Goal: Transaction & Acquisition: Purchase product/service

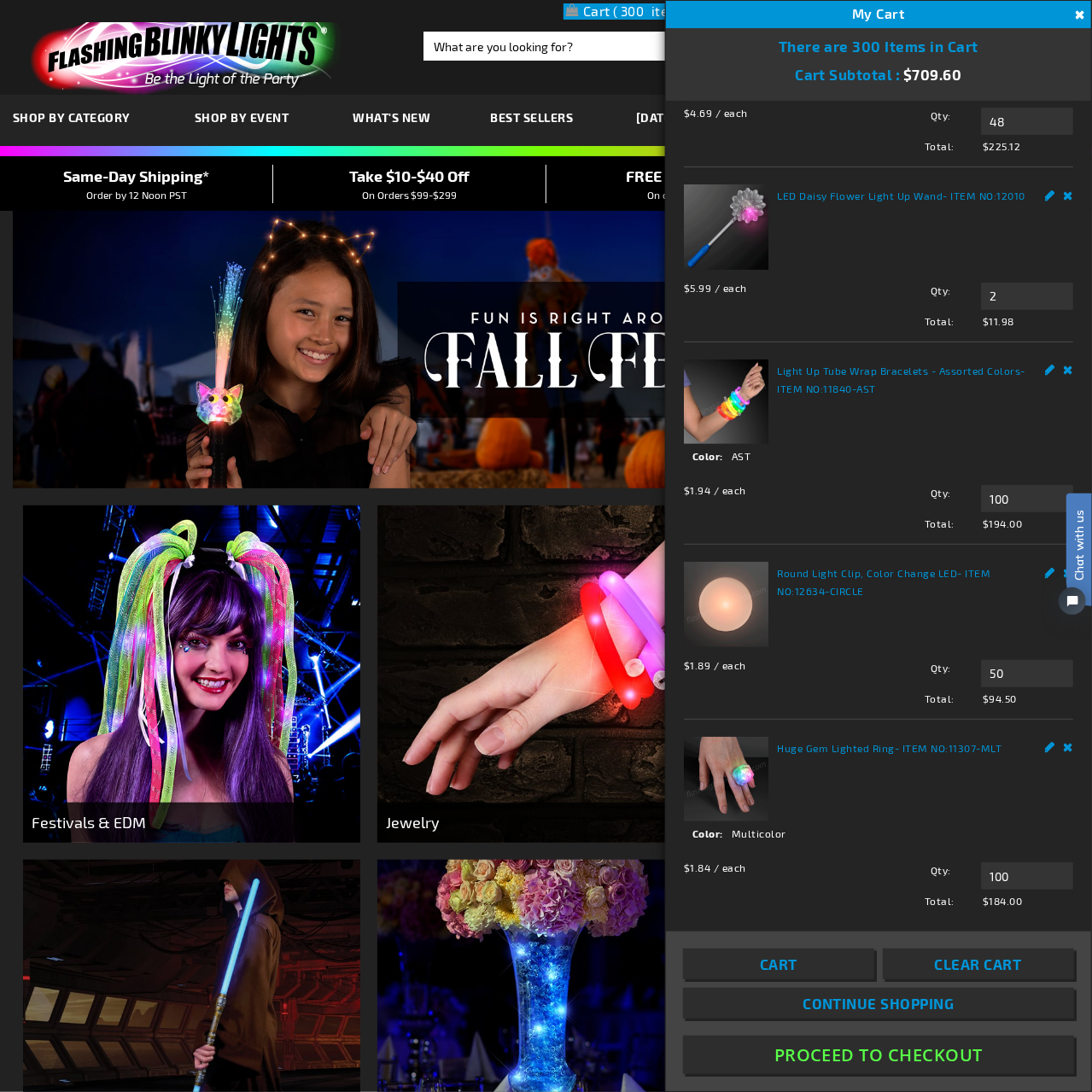
scroll to position [127, 0]
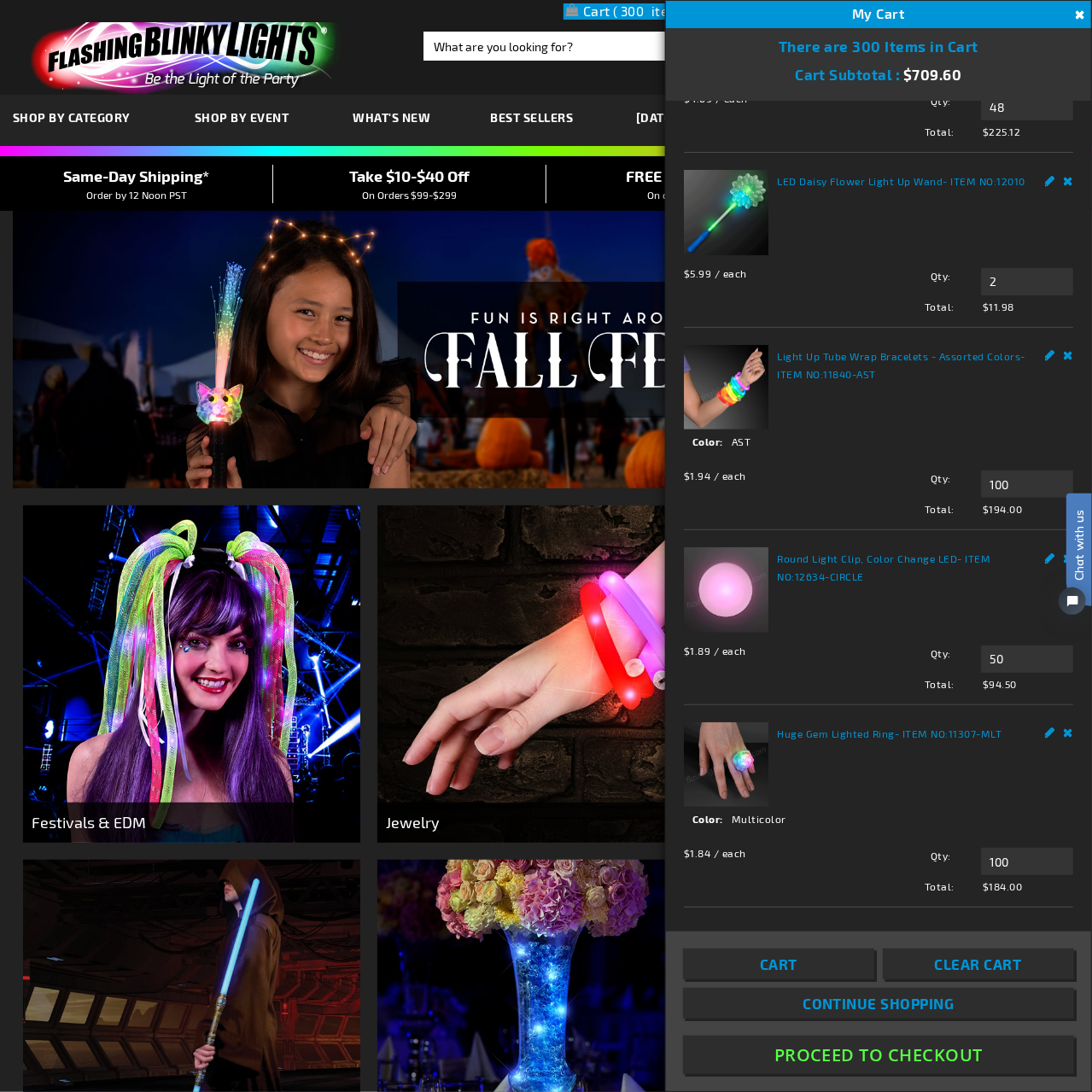
click at [810, 553] on link "Round Light Clip, Color Change LED" at bounding box center [867, 558] width 180 height 12
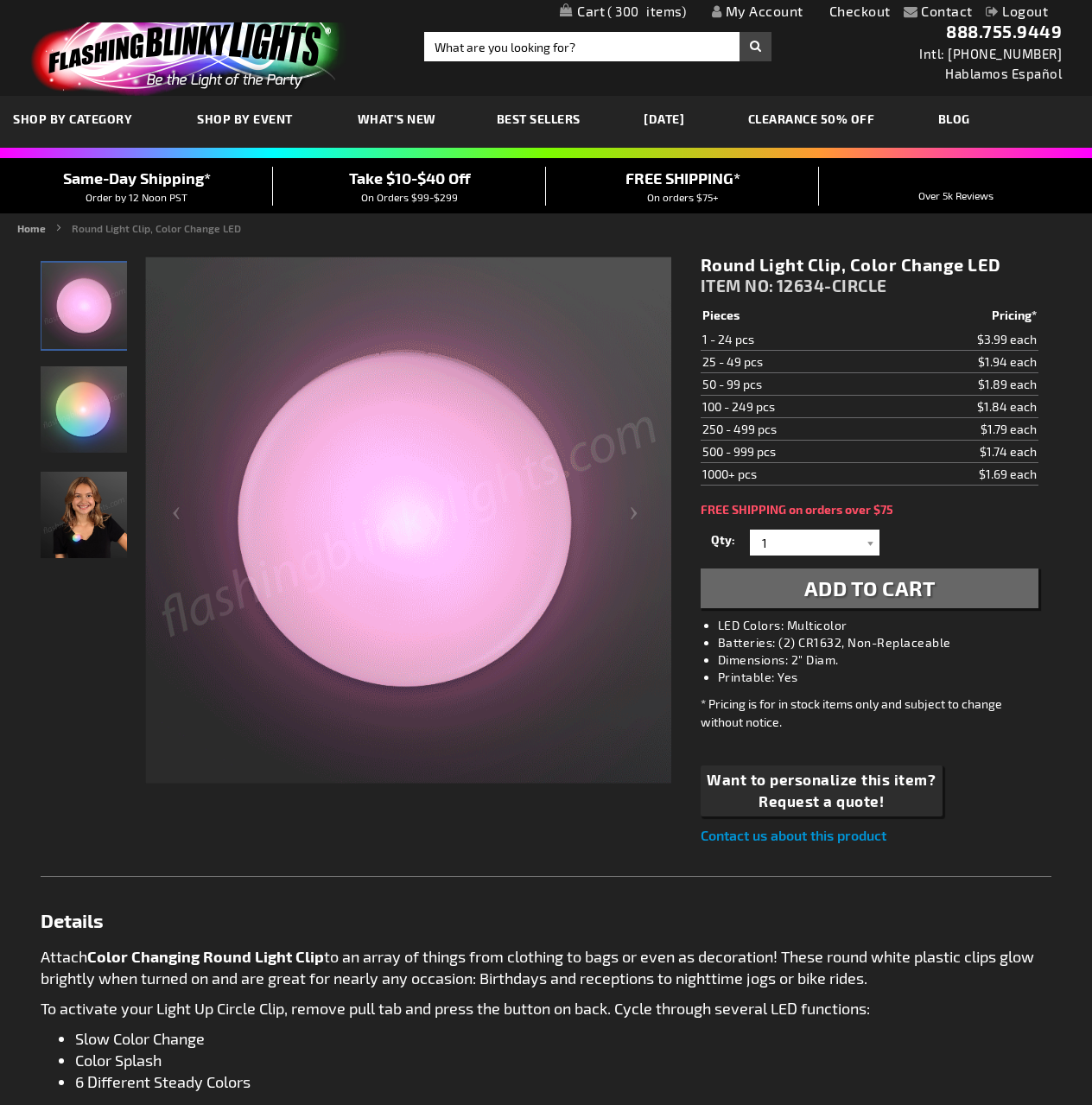
click at [76, 528] on img "Girl wearing Round Light Clip, Color Change LED" at bounding box center [84, 515] width 87 height 87
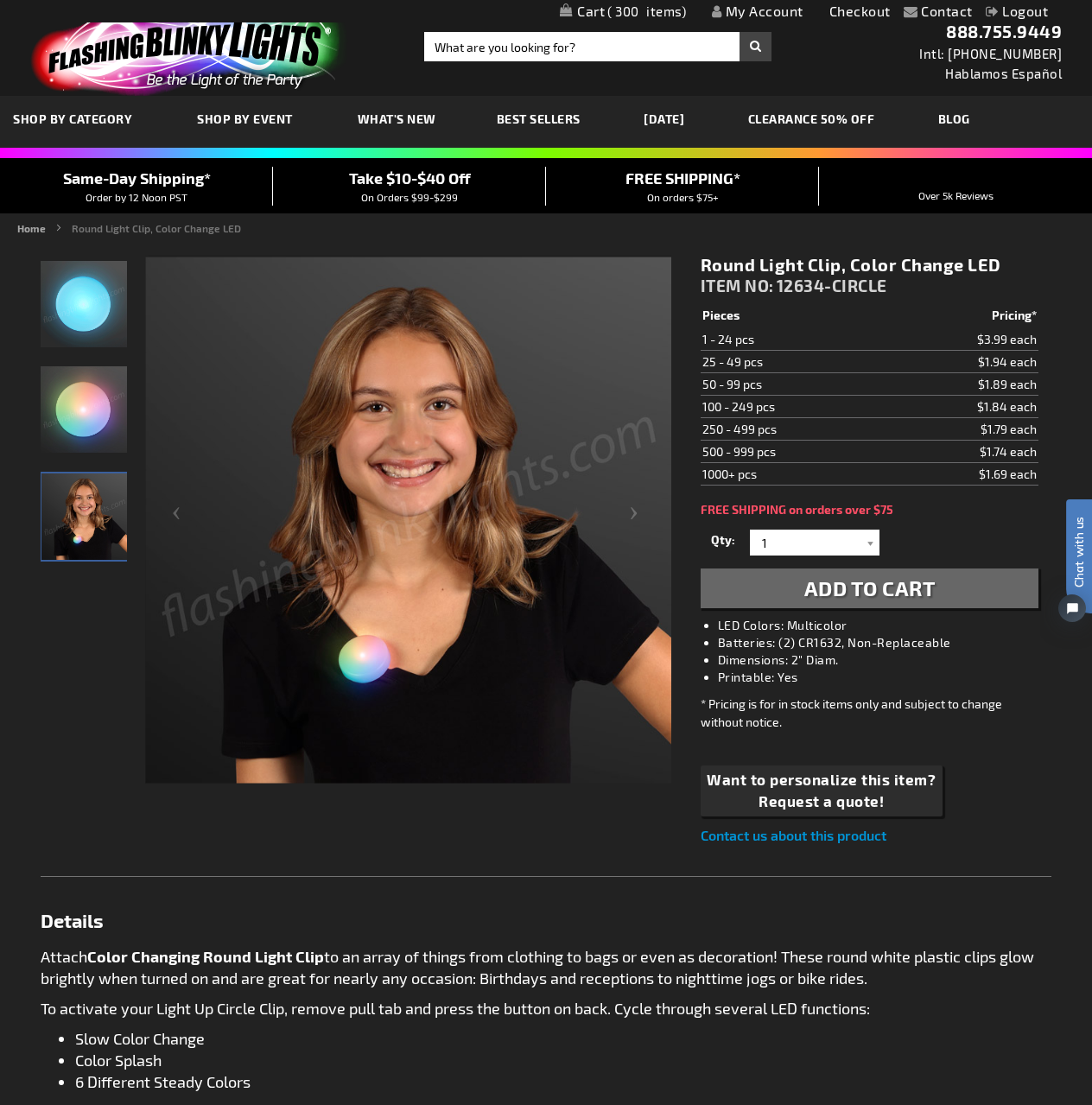
click at [577, 12] on link "My Cart 300 300 items" at bounding box center [623, 12] width 127 height 17
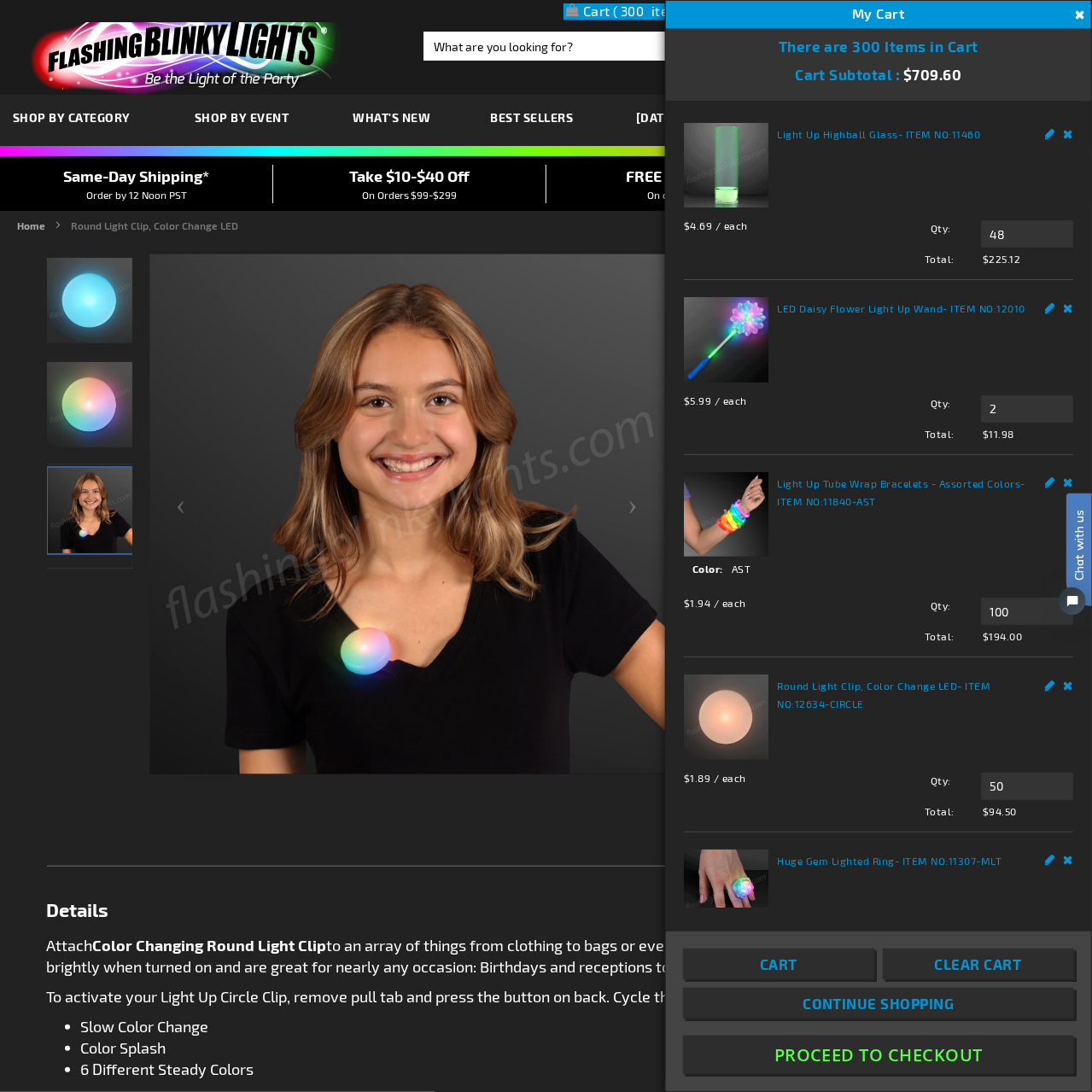
click at [911, 1060] on button "Proceed To Checkout" at bounding box center [878, 1055] width 392 height 38
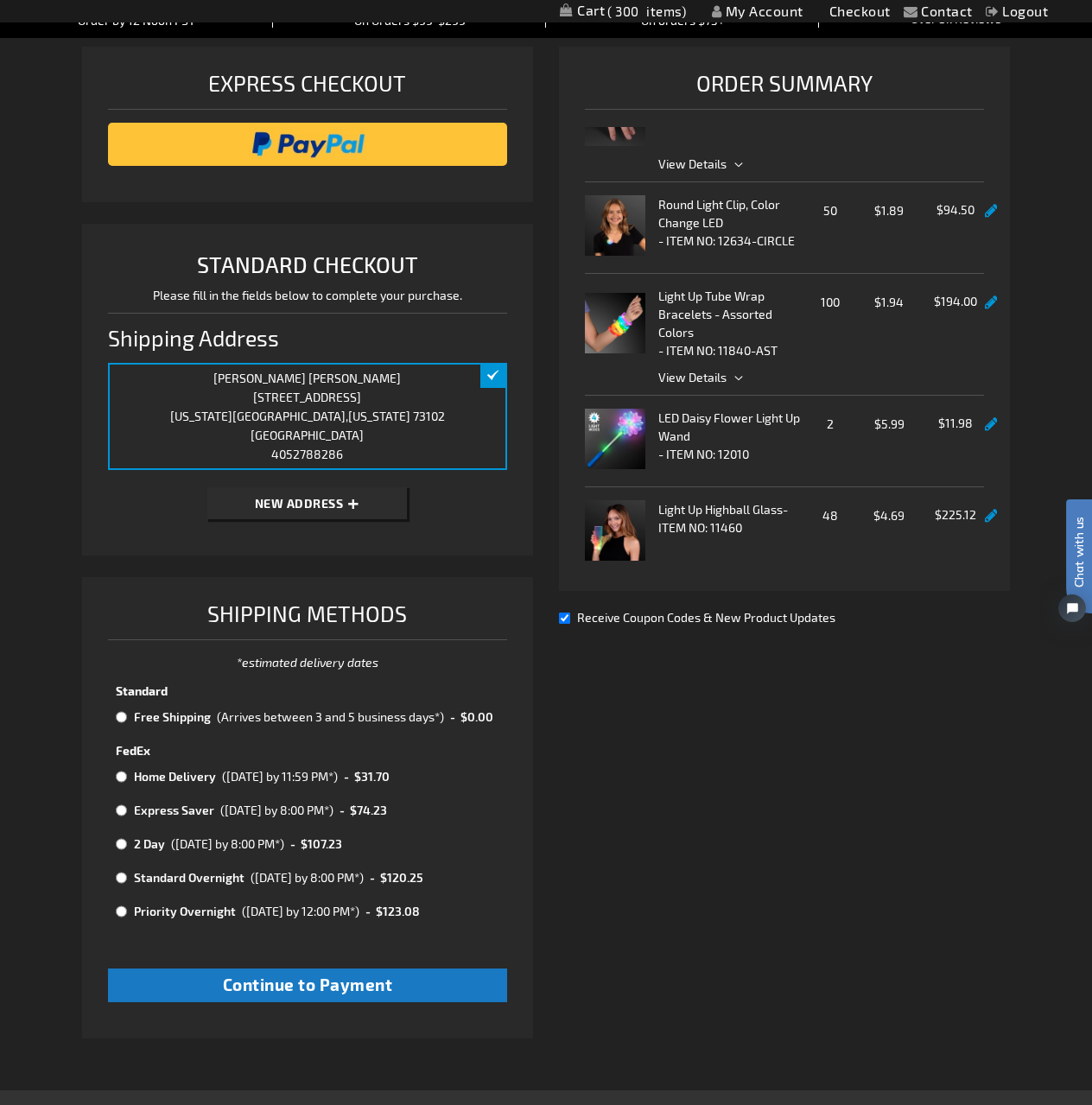
scroll to position [259, 0]
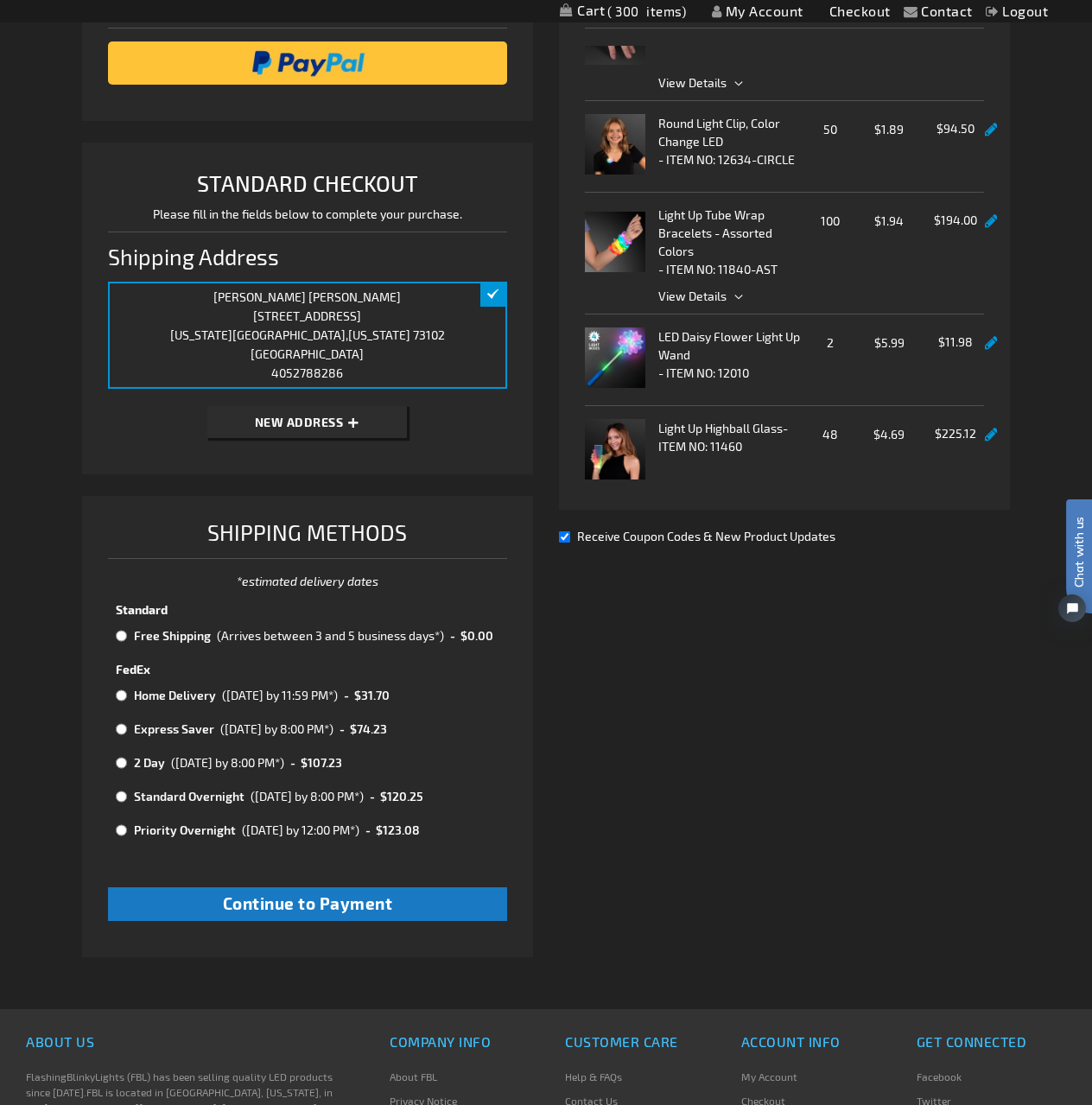
click at [124, 634] on input "radio" at bounding box center [122, 636] width 12 height 14
radio input "true"
click at [348, 898] on span "Continue to Payment" at bounding box center [308, 903] width 170 height 19
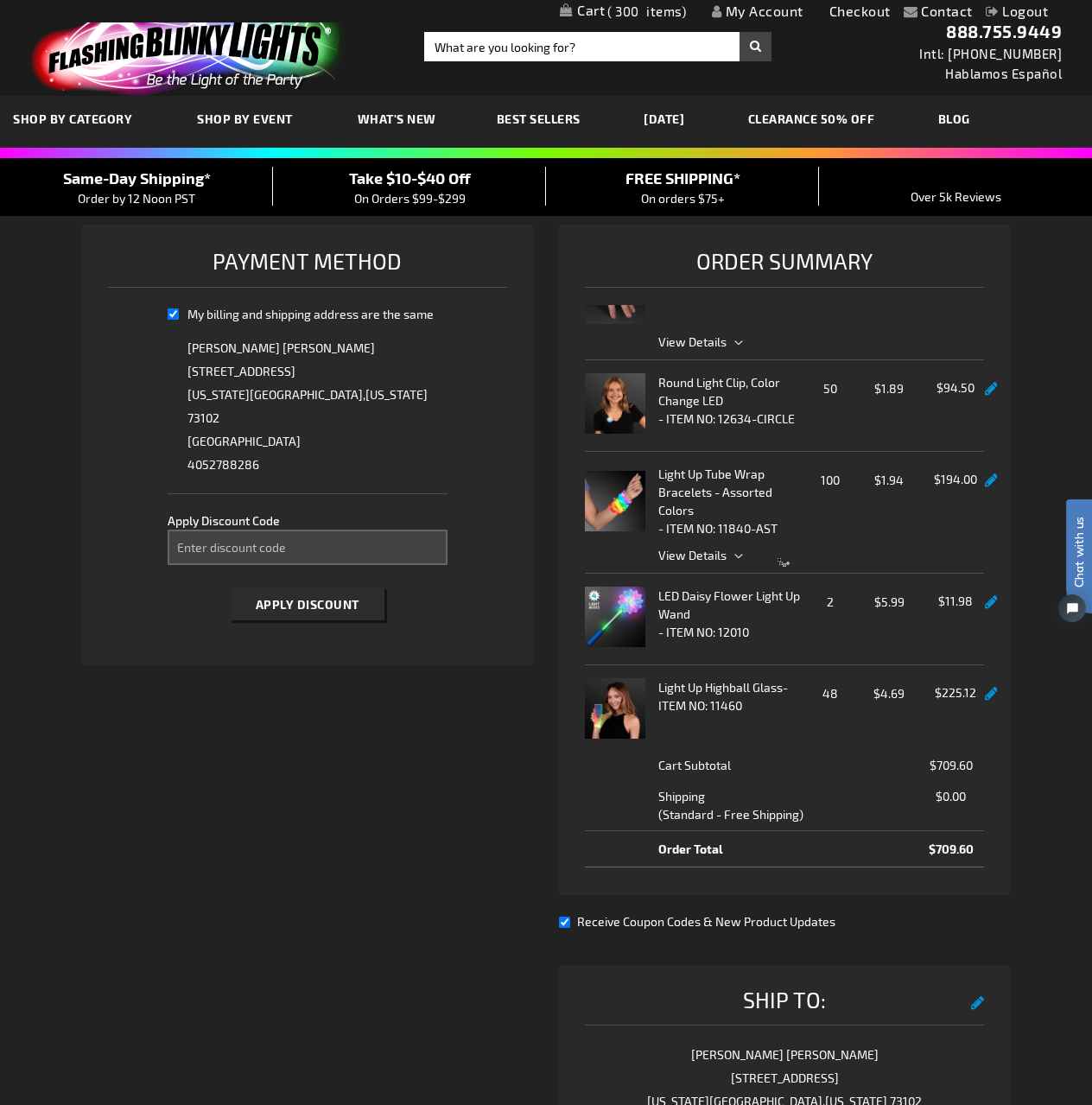
select select "e6a3209f17e734f19c138766194acc41fdf8057b"
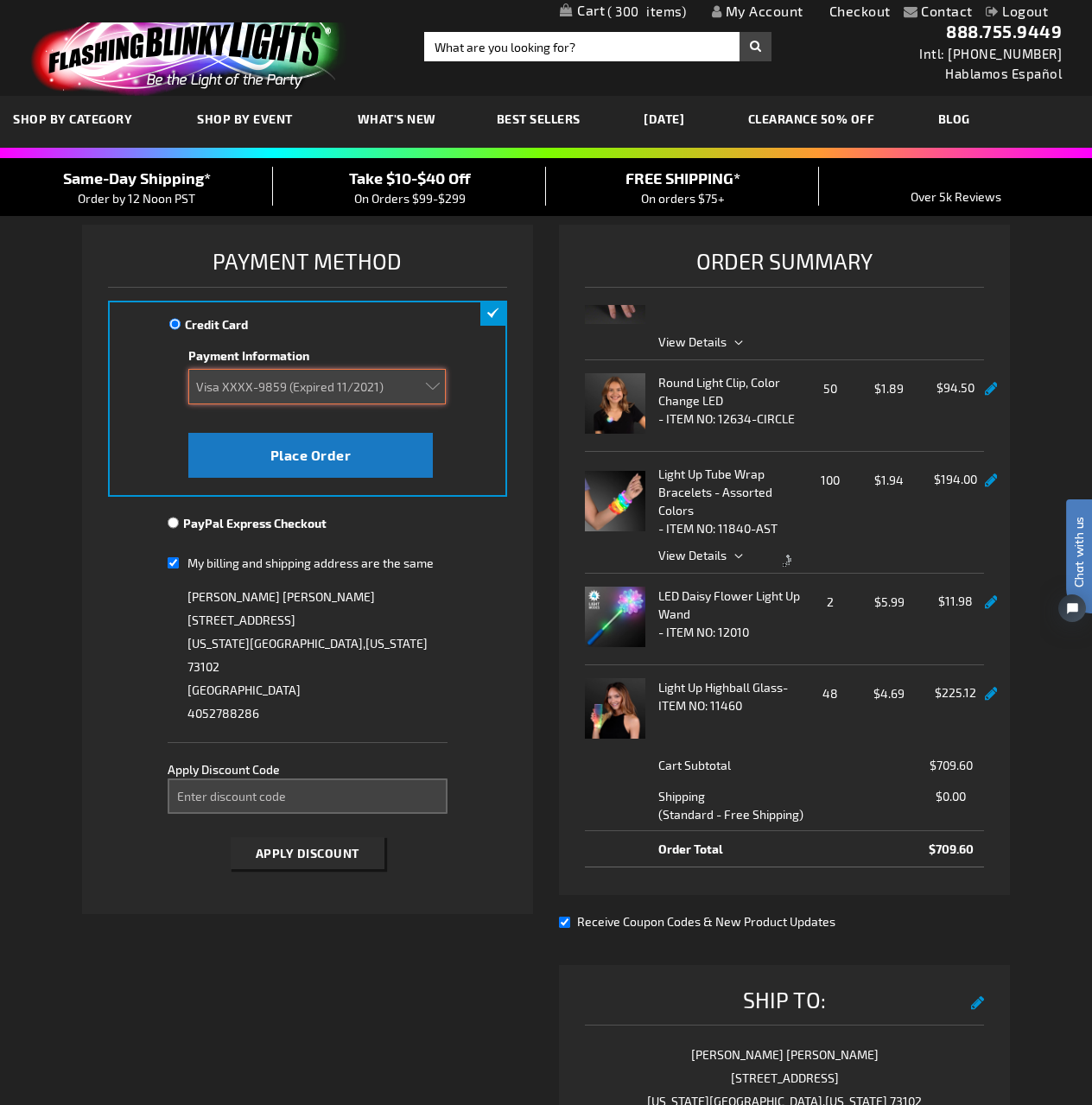
click at [431, 395] on select "Add new card American Express XXXX-1362 (Expired 03/2020) Visa XXXX-9859 (Expir…" at bounding box center [317, 387] width 258 height 35
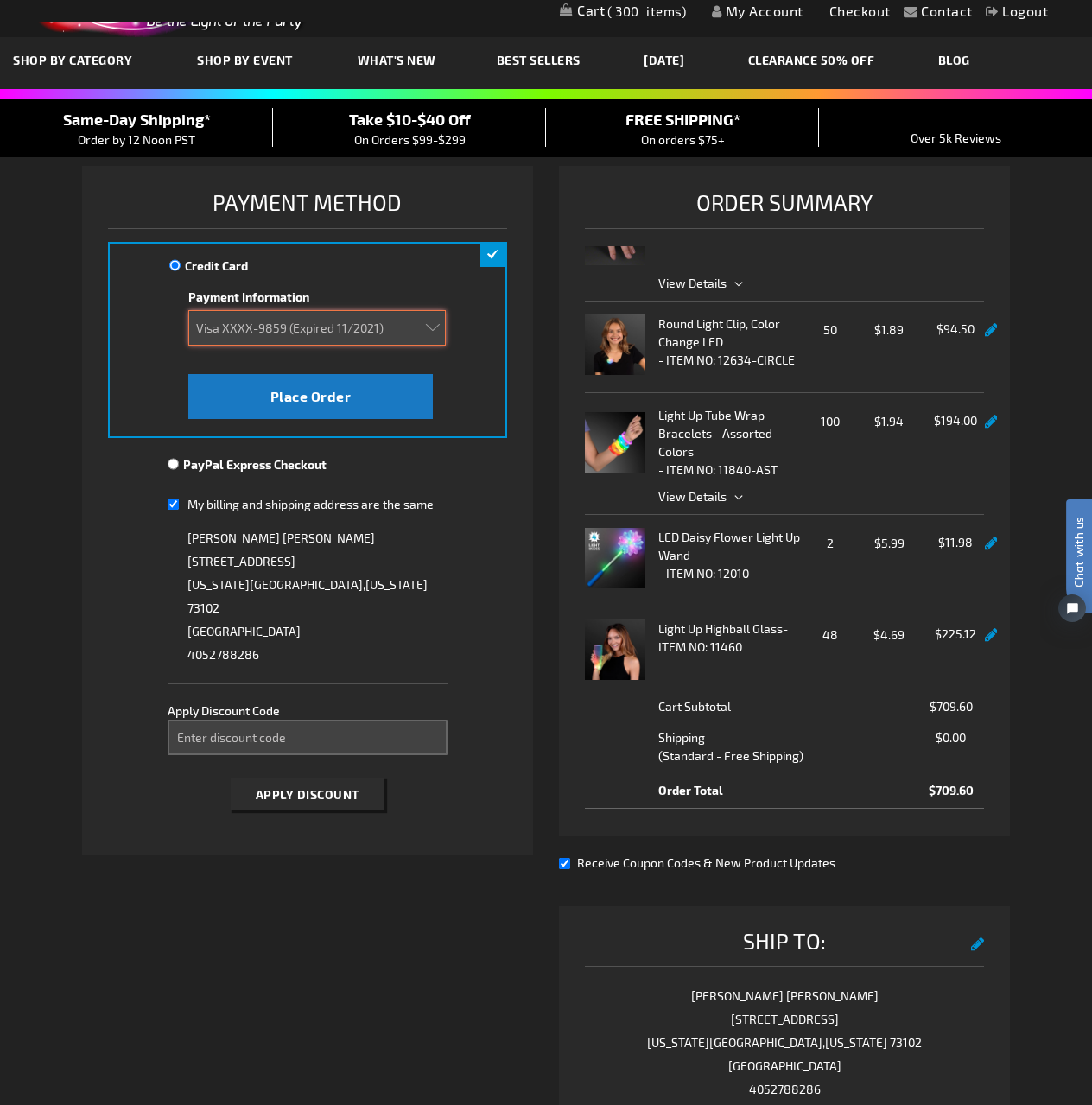
scroll to position [87, 0]
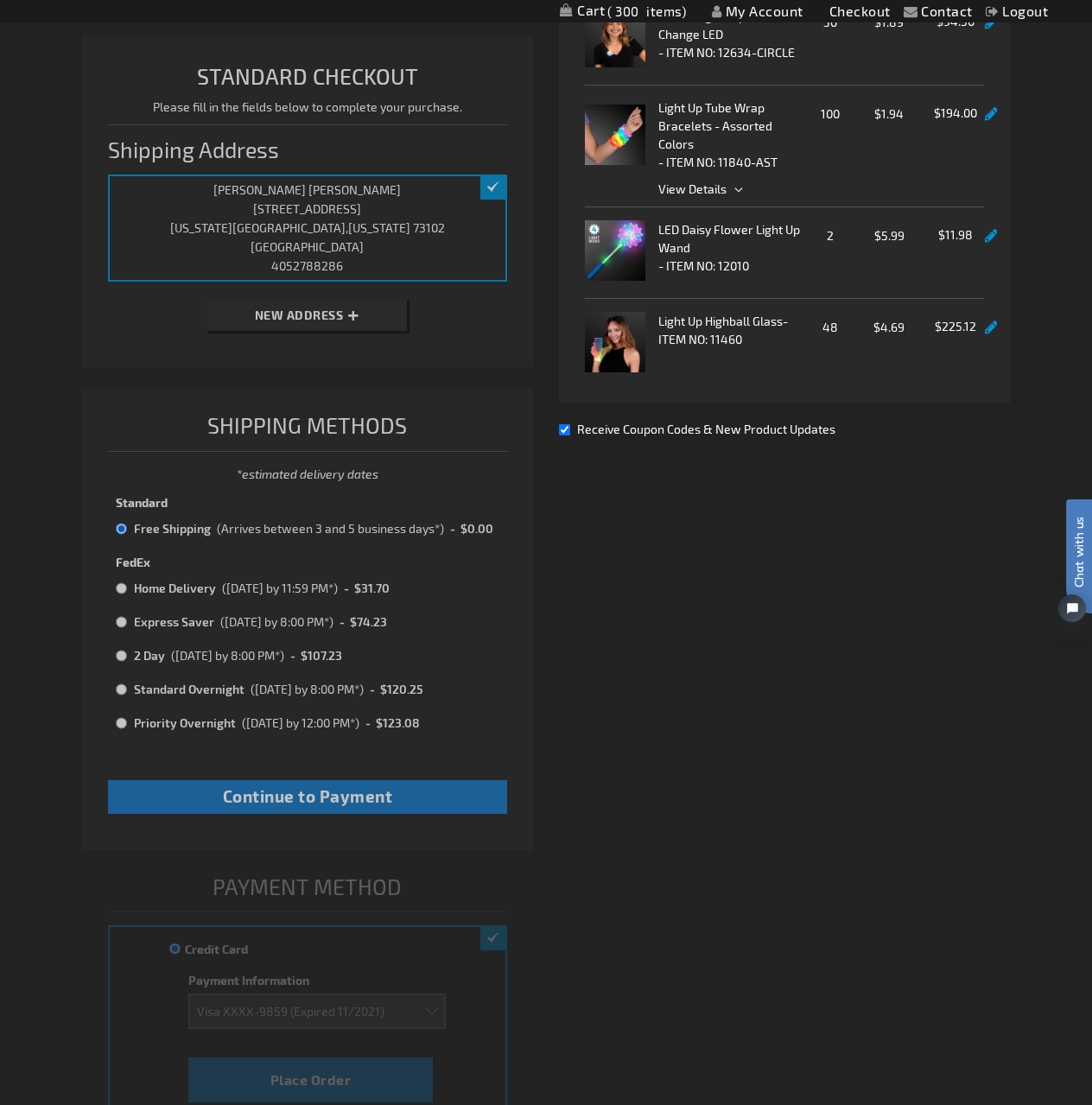
scroll to position [401, 0]
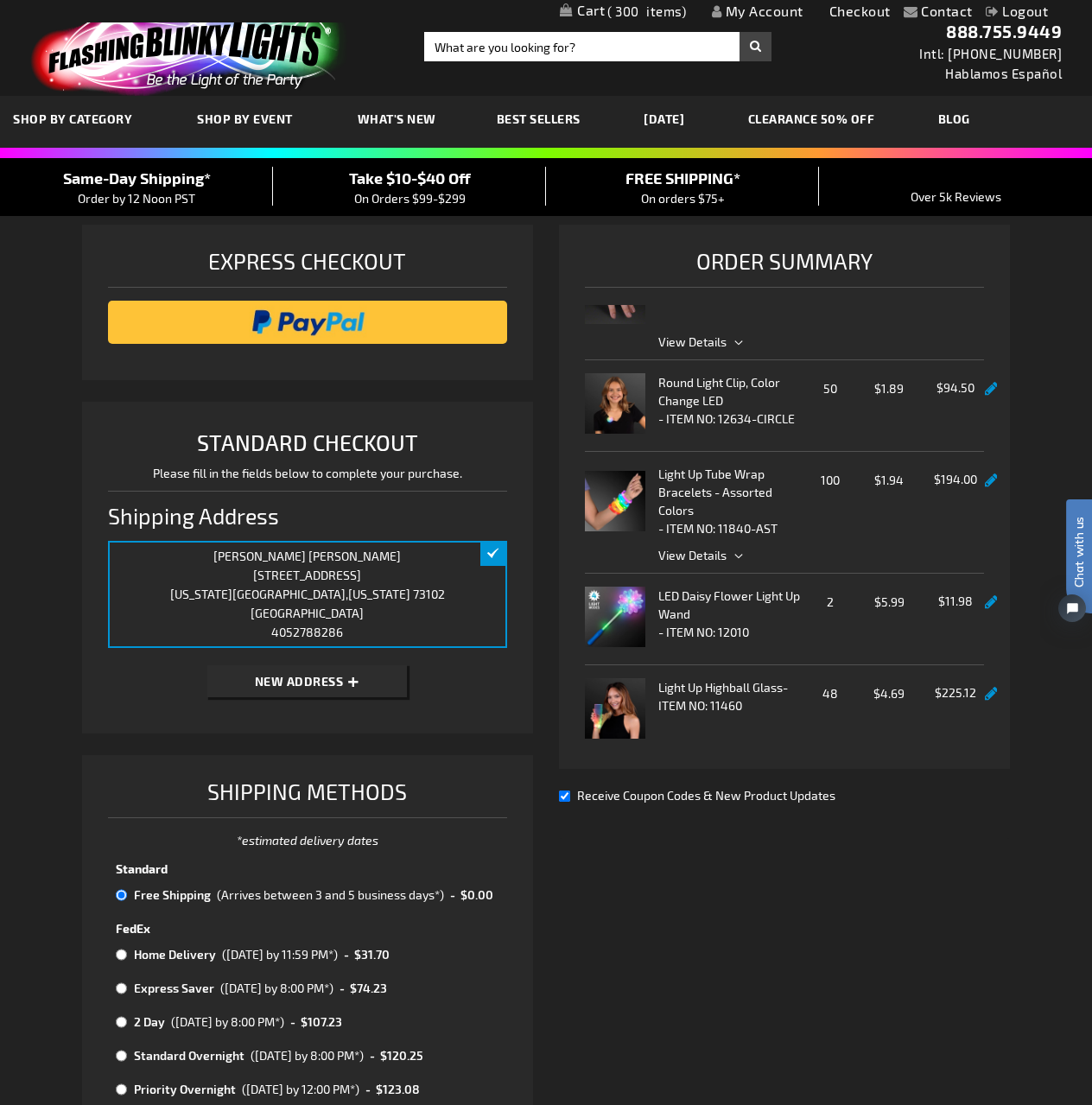
click at [735, 389] on strong "Round Light Clip, Color Change LED" at bounding box center [730, 390] width 144 height 36
click at [611, 19] on link "My Cart 300 300 items" at bounding box center [623, 13] width 127 height 18
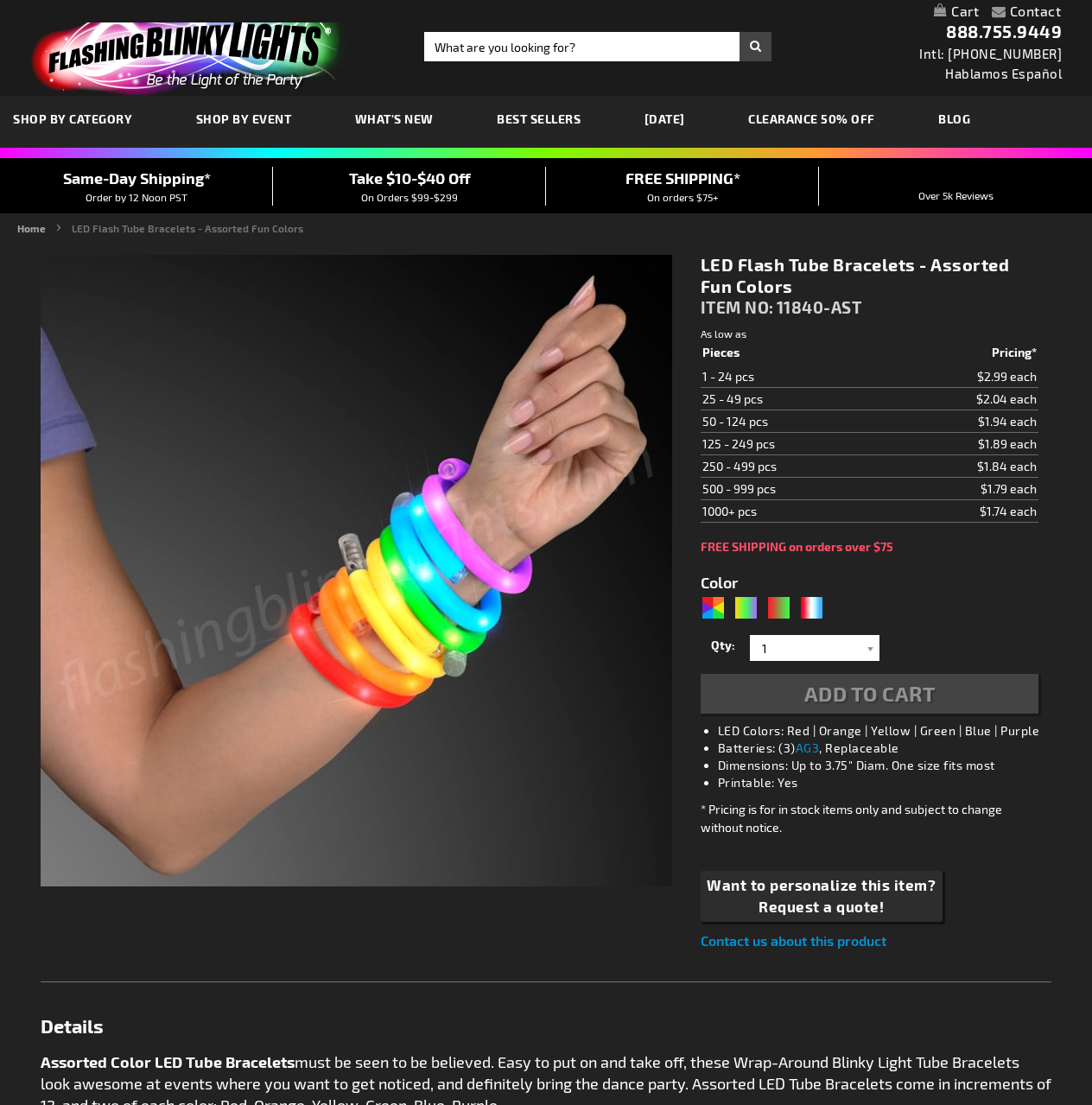
type input "5630"
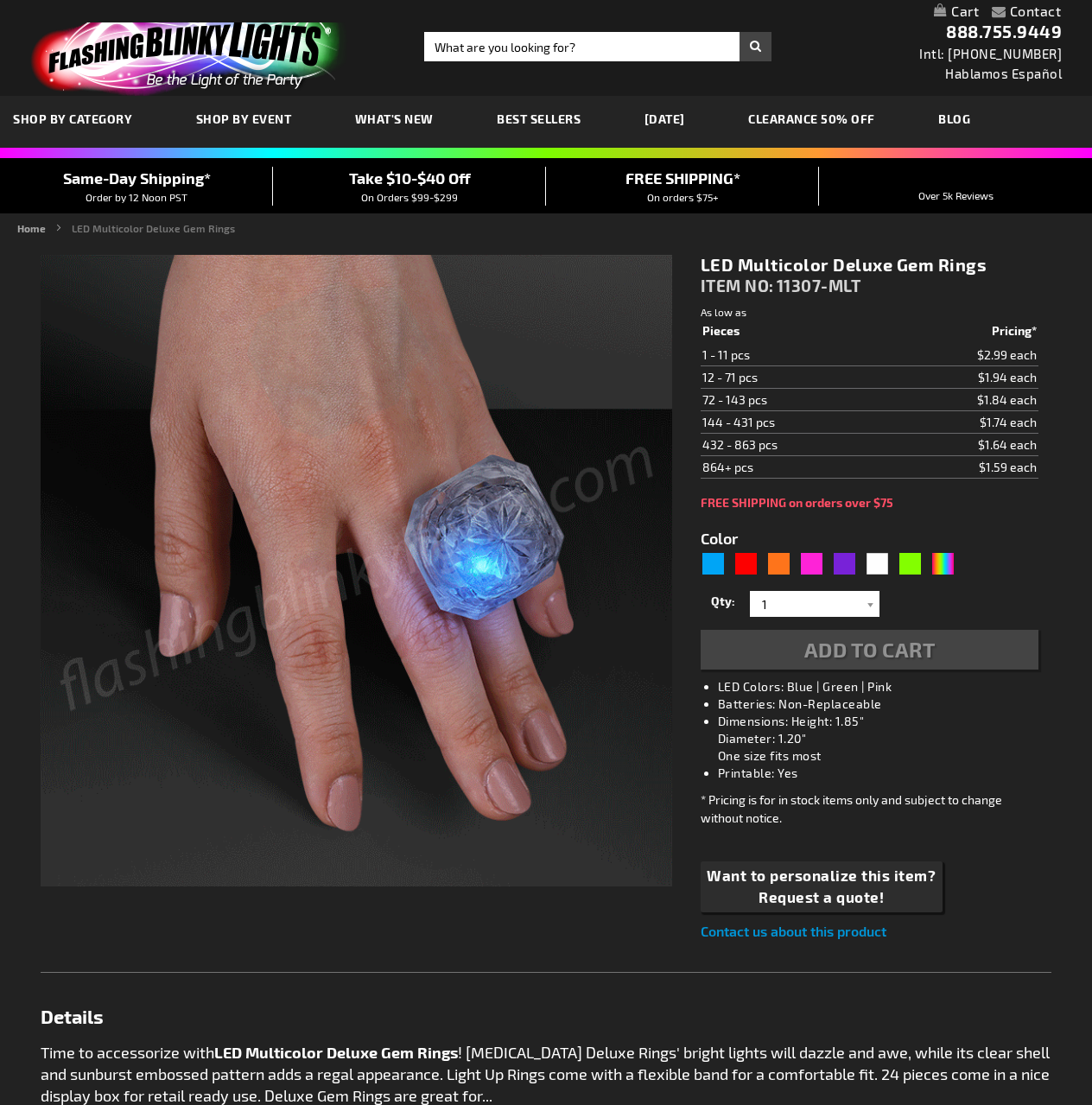
type input "5659"
